Goal: Information Seeking & Learning: Learn about a topic

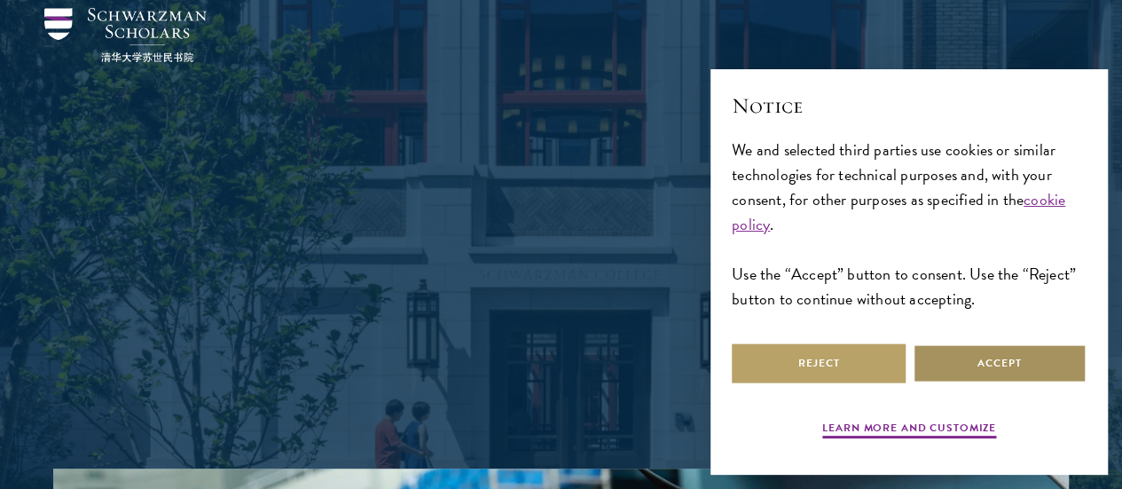
click at [967, 364] on button "Accept" at bounding box center [1000, 363] width 174 height 40
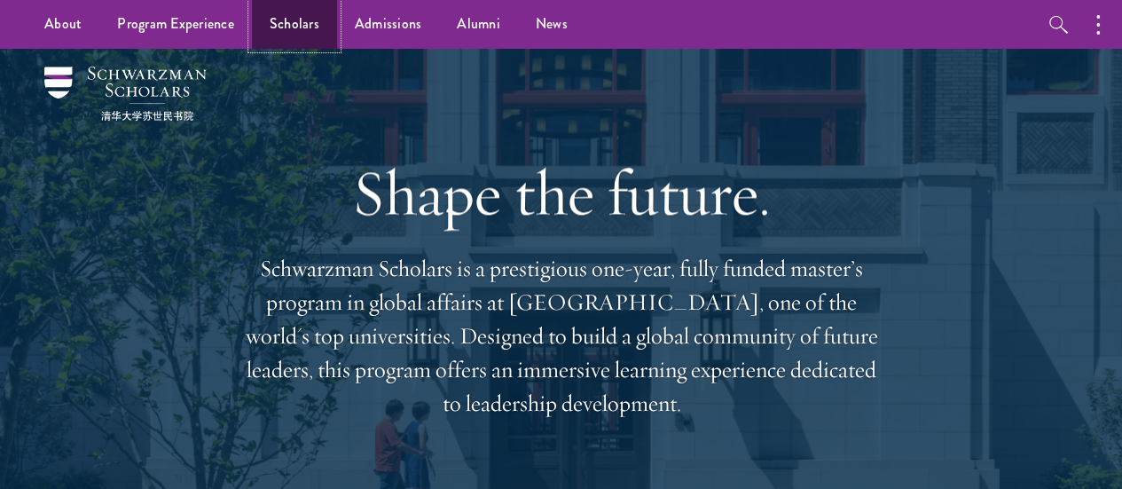
click at [289, 31] on link "Scholars" at bounding box center [294, 24] width 85 height 49
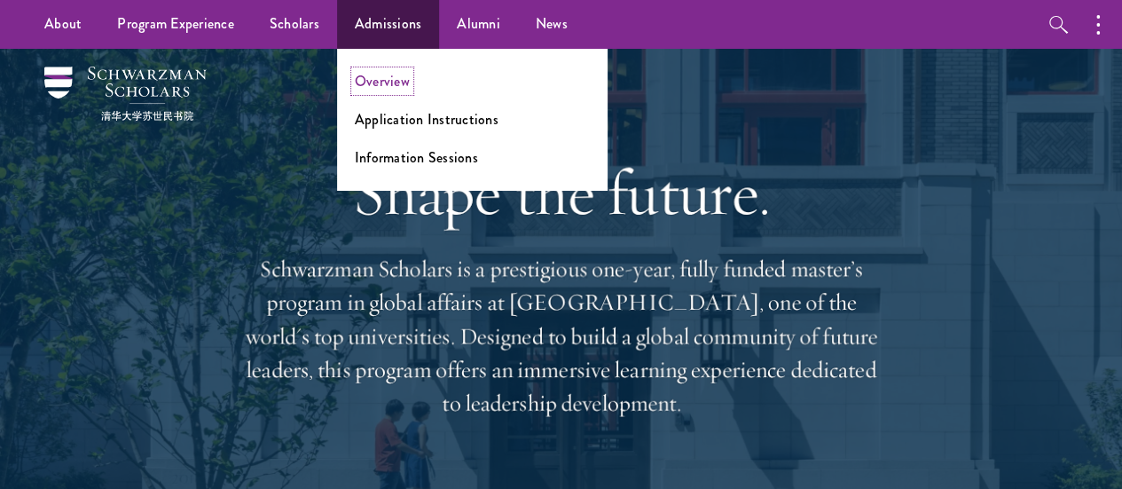
click at [396, 80] on link "Overview" at bounding box center [382, 81] width 55 height 20
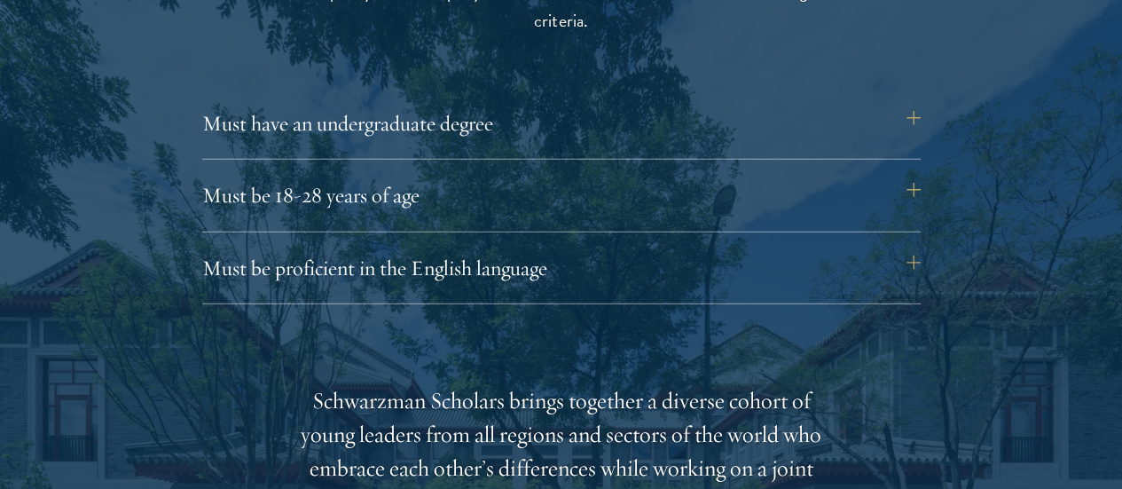
scroll to position [2445, 0]
click at [419, 113] on button "Must have an undergraduate degree" at bounding box center [570, 122] width 719 height 43
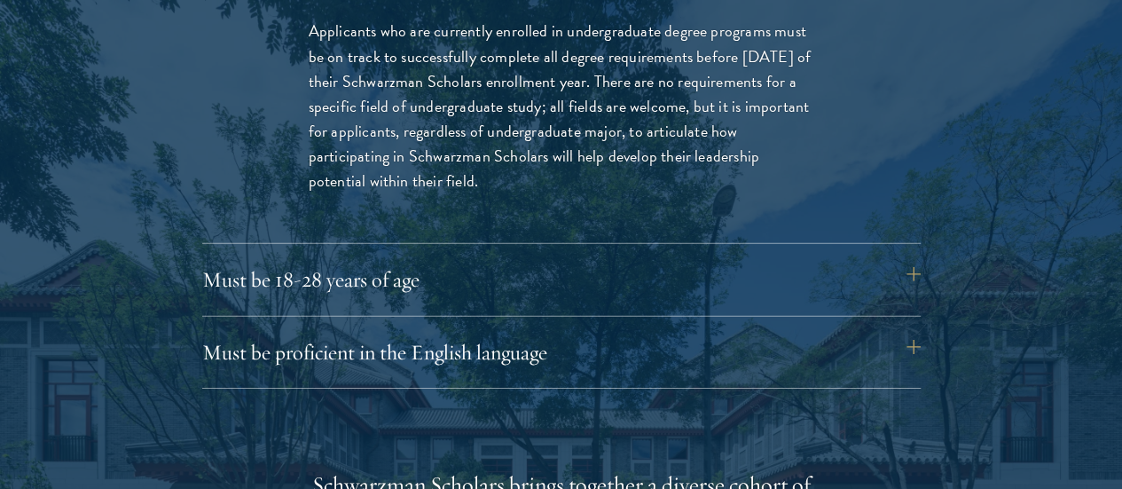
scroll to position [2612, 0]
click at [308, 257] on button "Must be 18-28 years of age" at bounding box center [570, 278] width 719 height 43
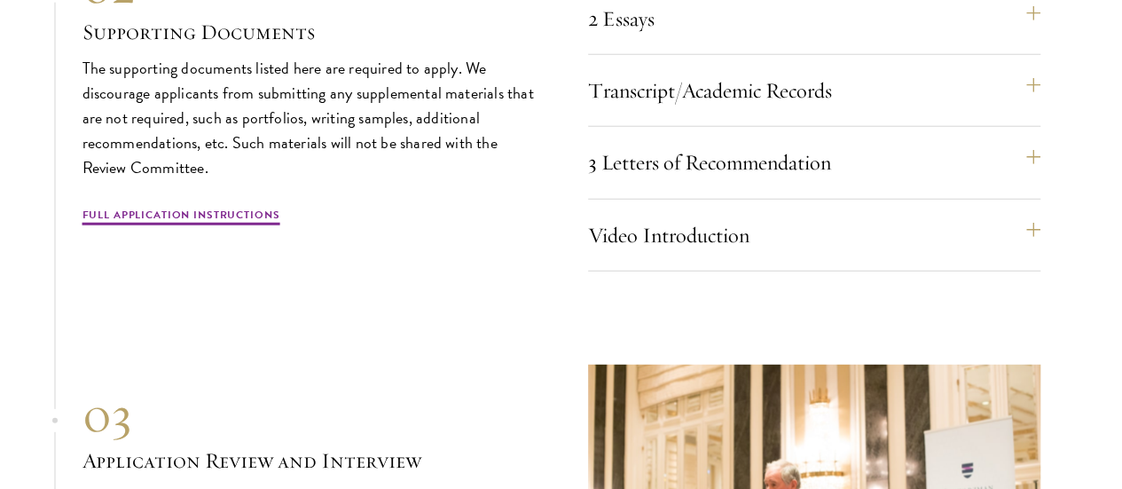
scroll to position [5657, 0]
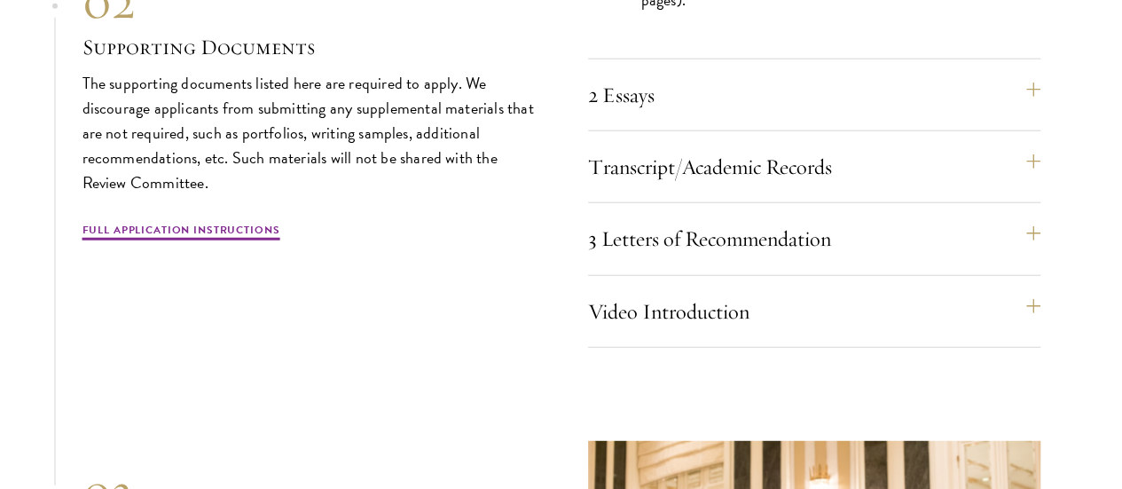
scroll to position [5559, 0]
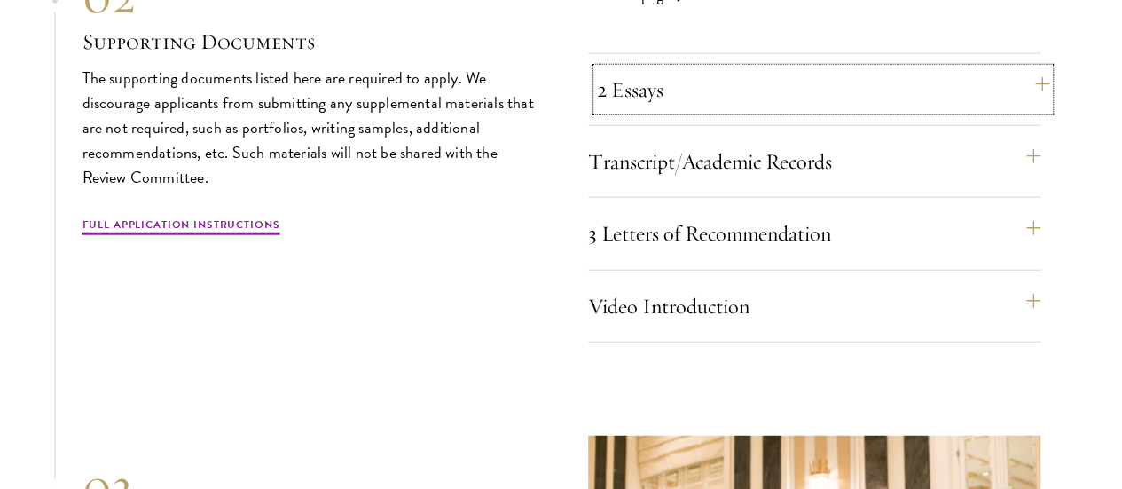
click at [693, 111] on button "2 Essays" at bounding box center [823, 89] width 452 height 43
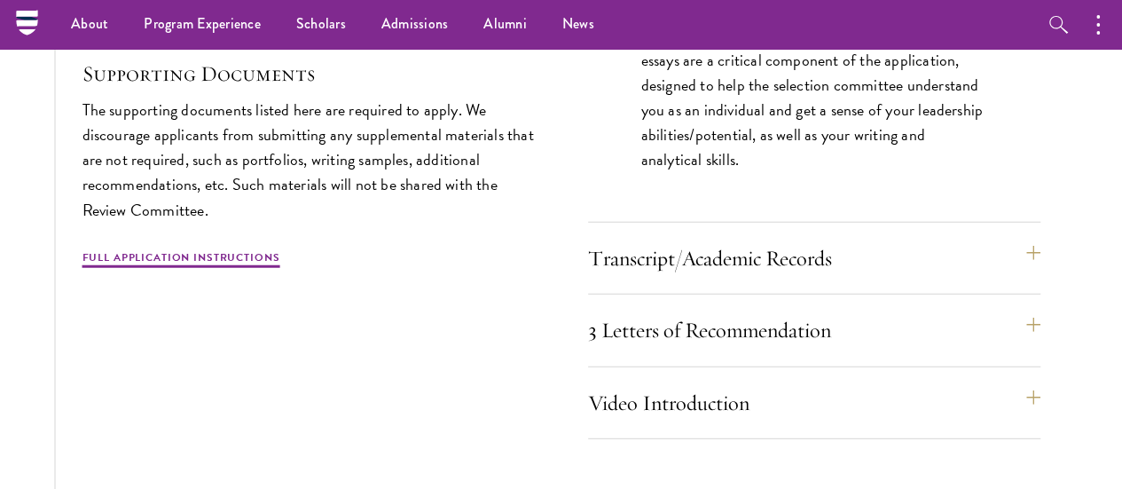
scroll to position [5587, 0]
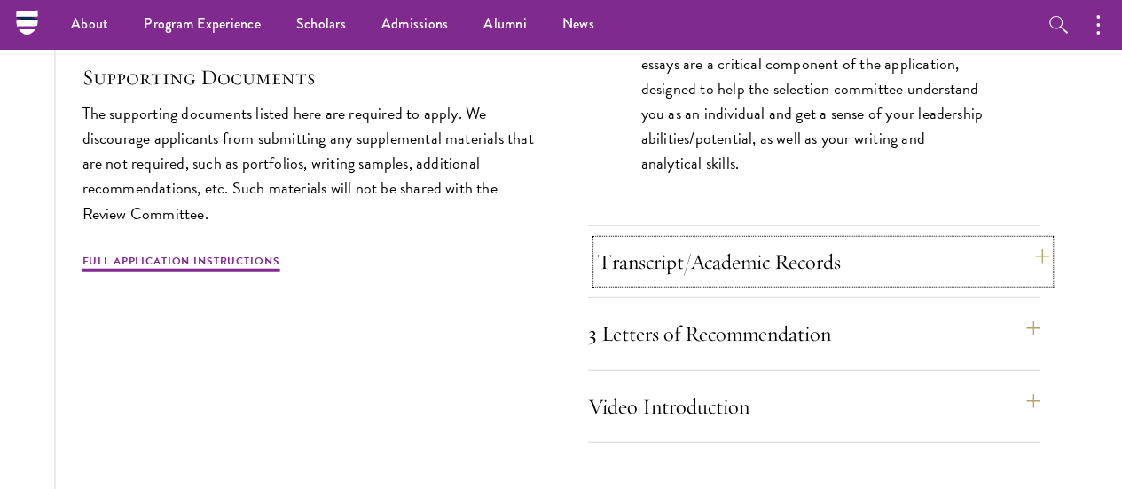
click at [632, 283] on button "Transcript/Academic Records" at bounding box center [823, 261] width 452 height 43
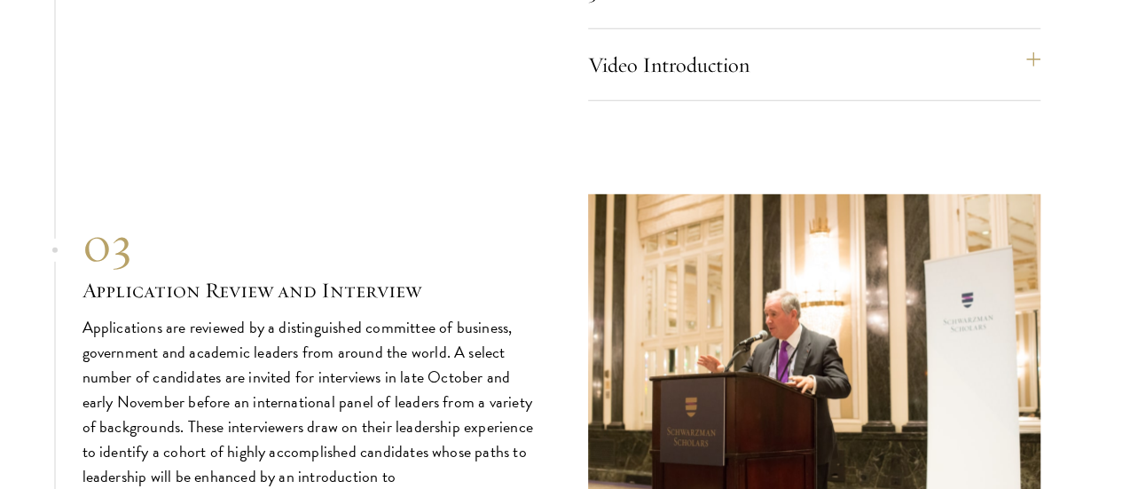
scroll to position [5827, 0]
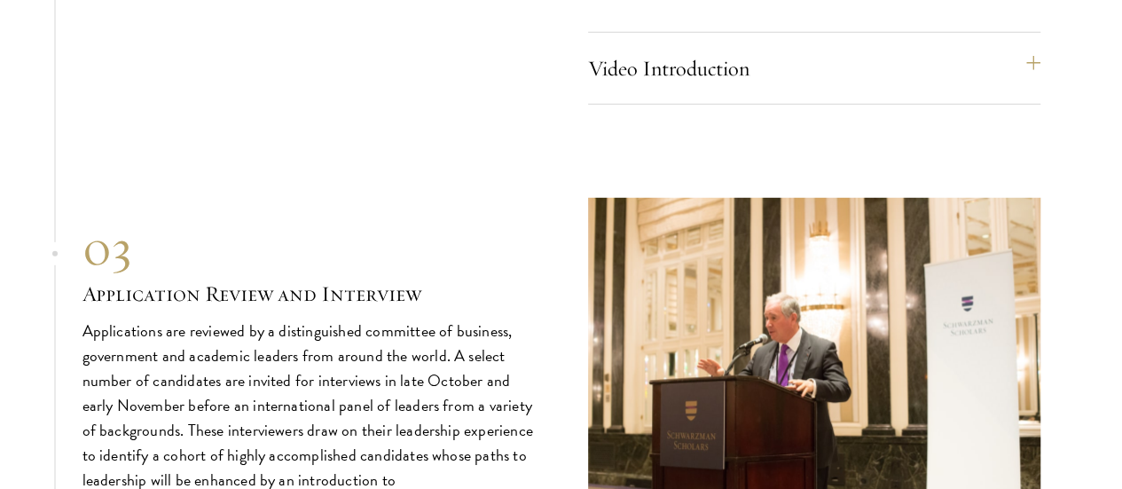
scroll to position [5975, 0]
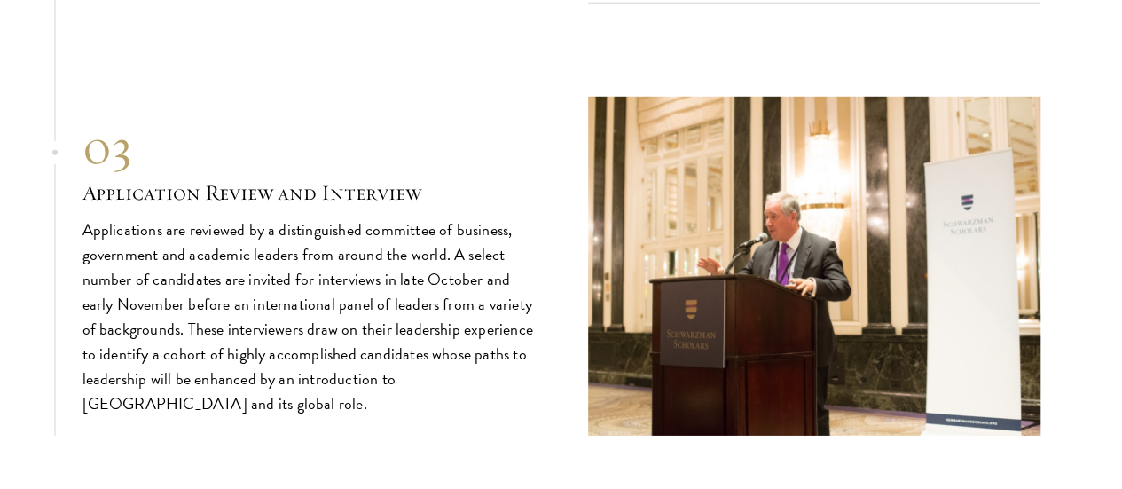
drag, startPoint x: 575, startPoint y: 244, endPoint x: 456, endPoint y: 162, distance: 144.2
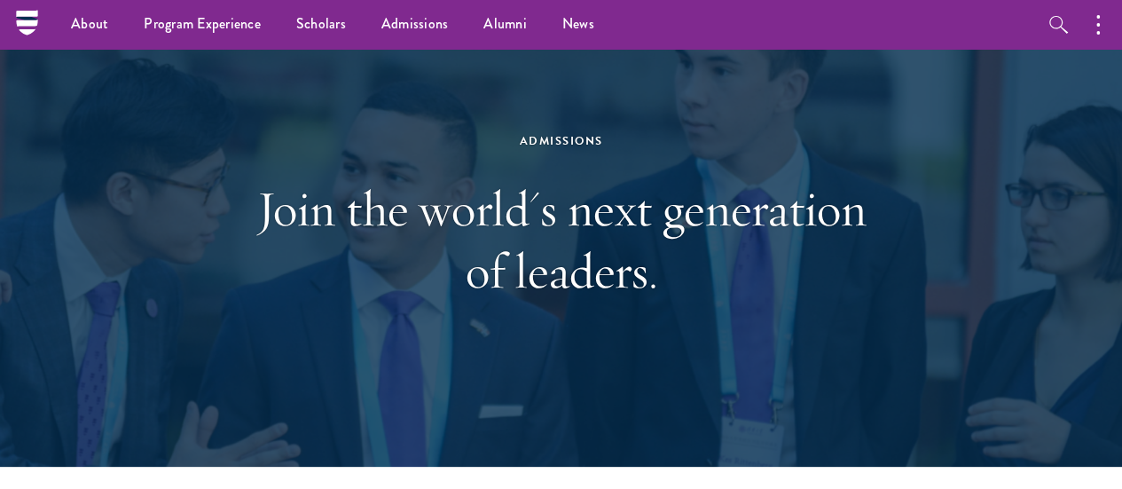
scroll to position [0, 0]
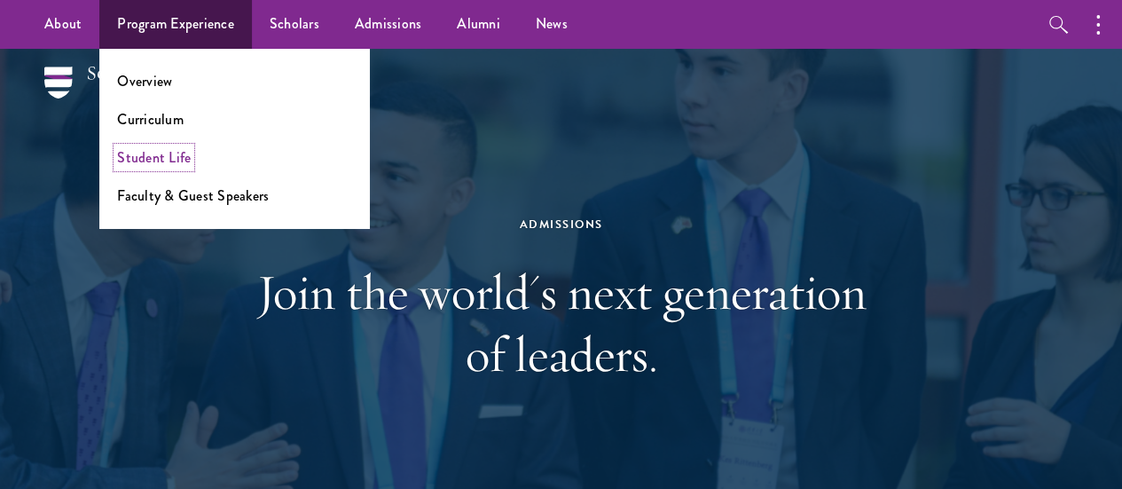
click at [135, 159] on link "Student Life" at bounding box center [154, 157] width 74 height 20
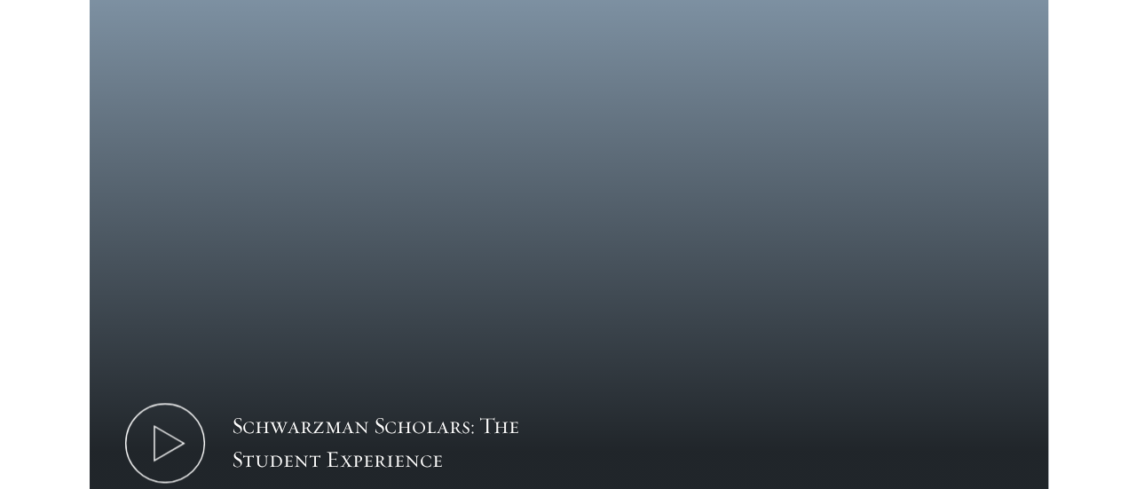
scroll to position [1006, 0]
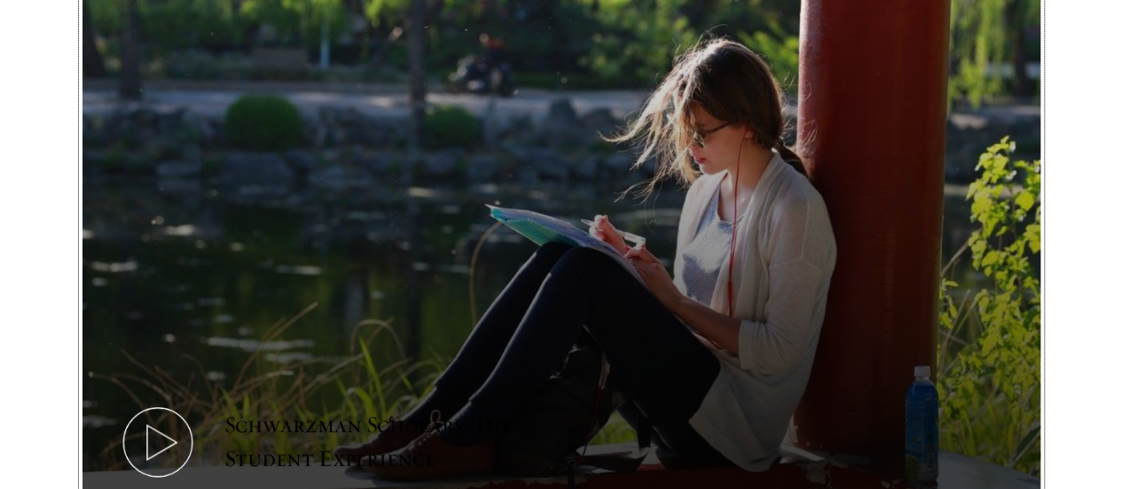
click at [198, 402] on icon at bounding box center [158, 442] width 80 height 80
